Goal: Find contact information: Find contact information

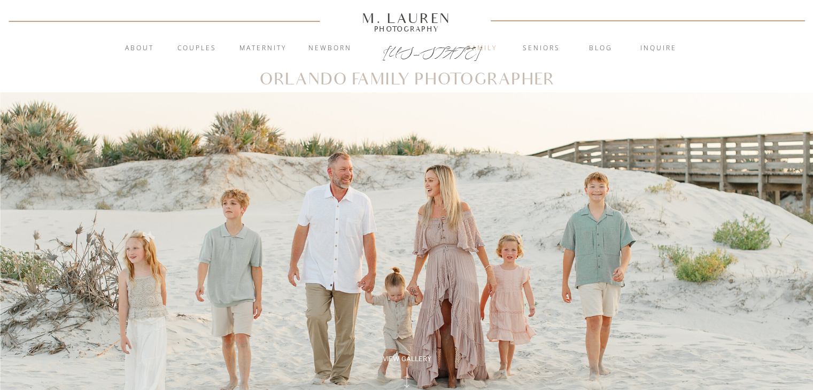
click at [485, 45] on nav "Family" at bounding box center [482, 48] width 58 height 11
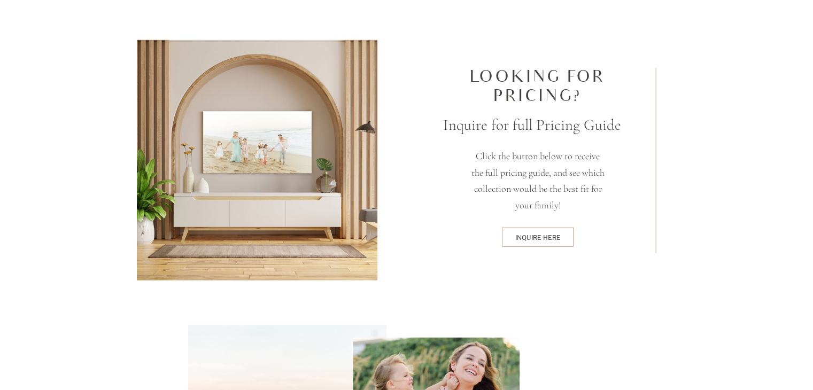
scroll to position [2831, 0]
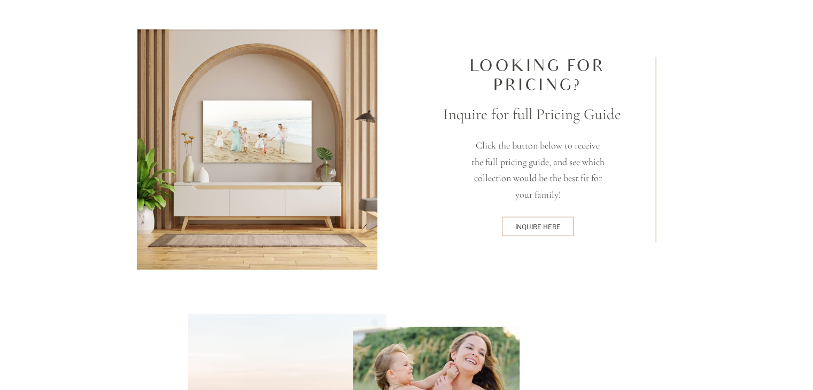
click at [527, 233] on div at bounding box center [538, 226] width 72 height 19
click at [538, 228] on div "inquire here" at bounding box center [538, 226] width 68 height 9
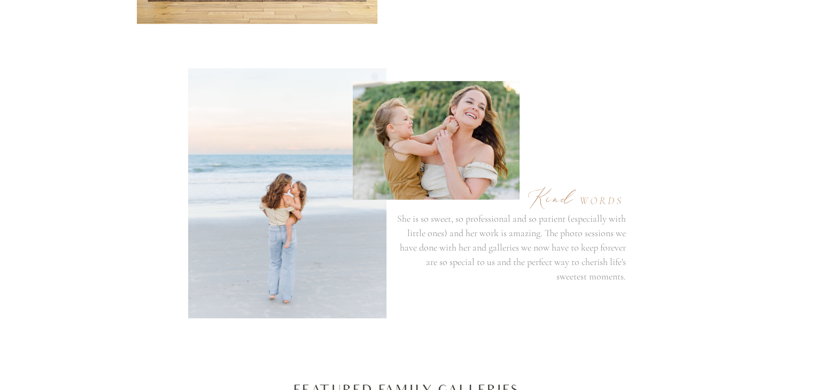
scroll to position [3378, 0]
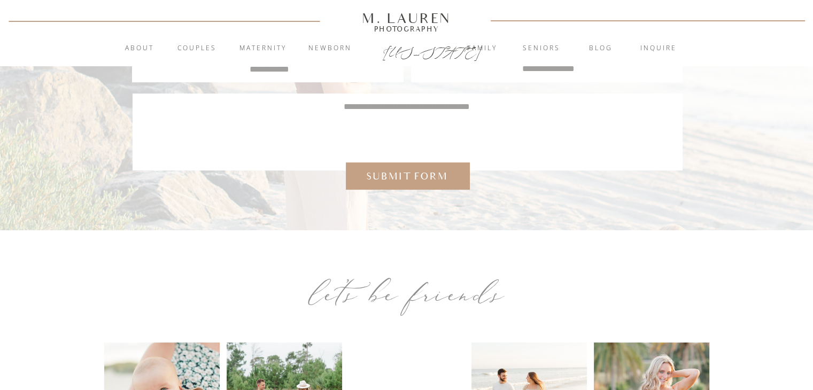
scroll to position [605, 0]
